Goal: Task Accomplishment & Management: Use online tool/utility

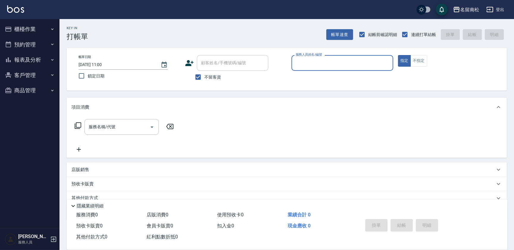
click at [314, 61] on input "服務人員姓名/編號" at bounding box center [342, 63] width 96 height 10
type input "張蕎驛-03"
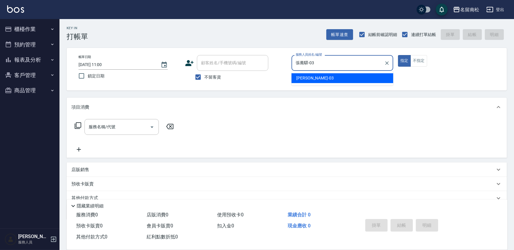
type button "true"
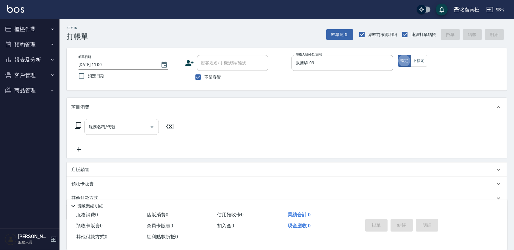
click at [129, 123] on input "服務名稱/代號" at bounding box center [117, 127] width 60 height 10
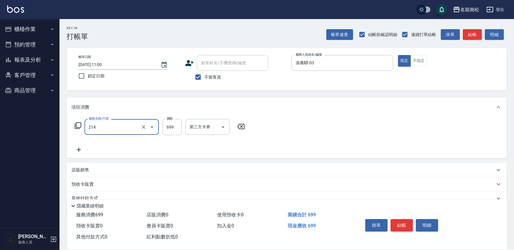
type input "滾珠洗髪699(214)"
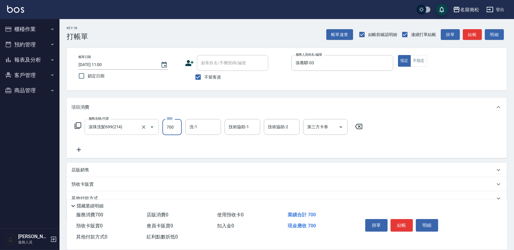
type input "700"
type input "張蕎驛-03"
click at [84, 149] on icon at bounding box center [78, 149] width 15 height 7
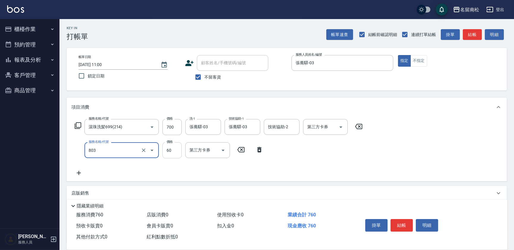
type input "吹捲(803)"
click at [174, 152] on input "60" at bounding box center [172, 150] width 19 height 16
type input "50"
click at [397, 223] on button "結帳" at bounding box center [402, 225] width 22 height 13
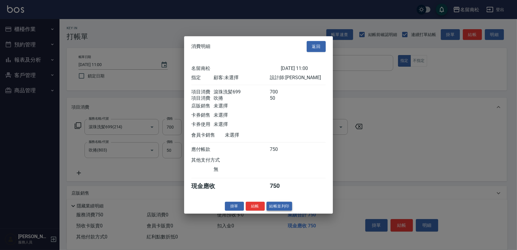
click at [283, 209] on button "結帳並列印" at bounding box center [280, 206] width 26 height 9
